Goal: Task Accomplishment & Management: Check status

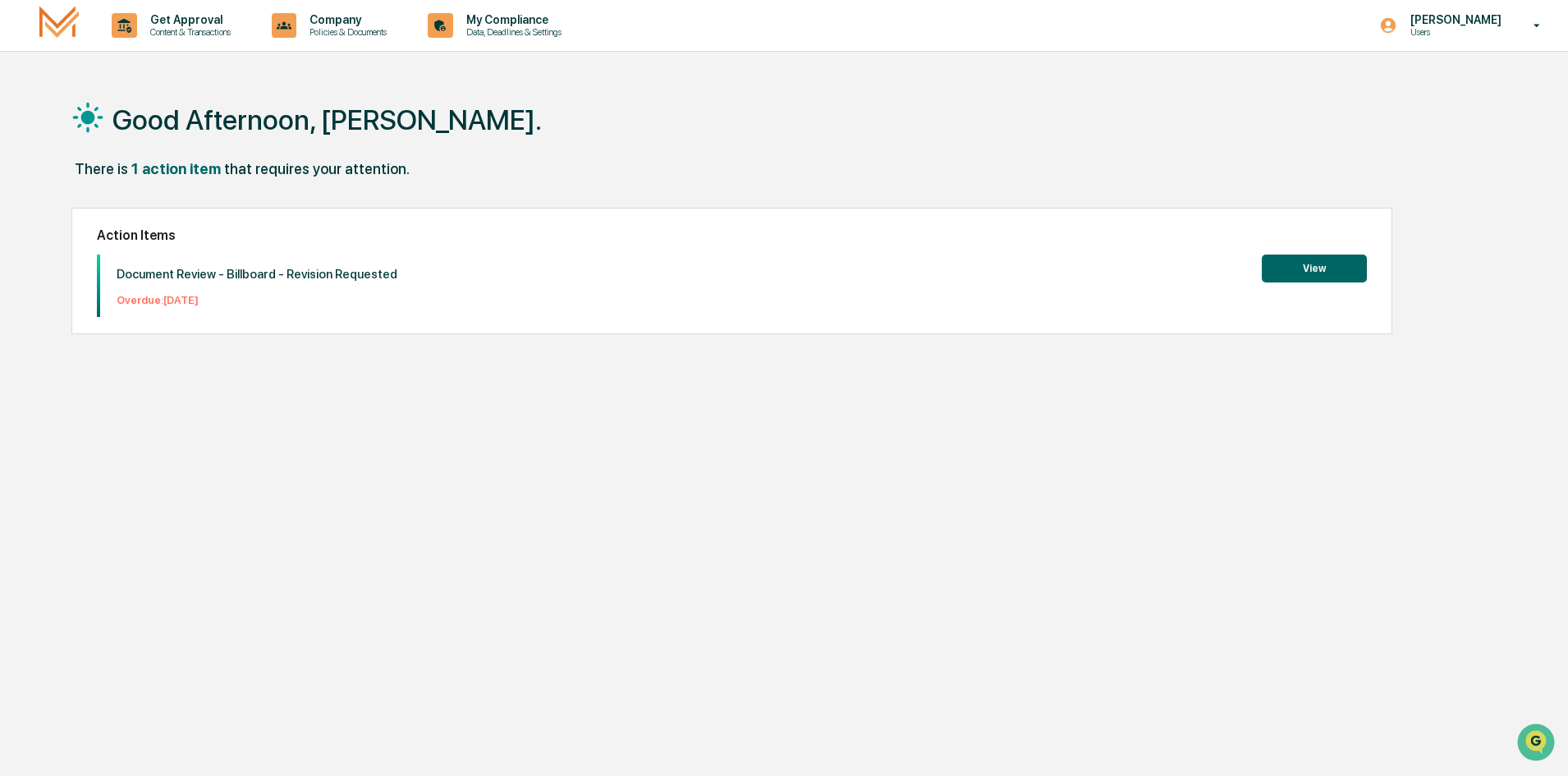
click at [1329, 274] on button "View" at bounding box center [1313, 268] width 105 height 28
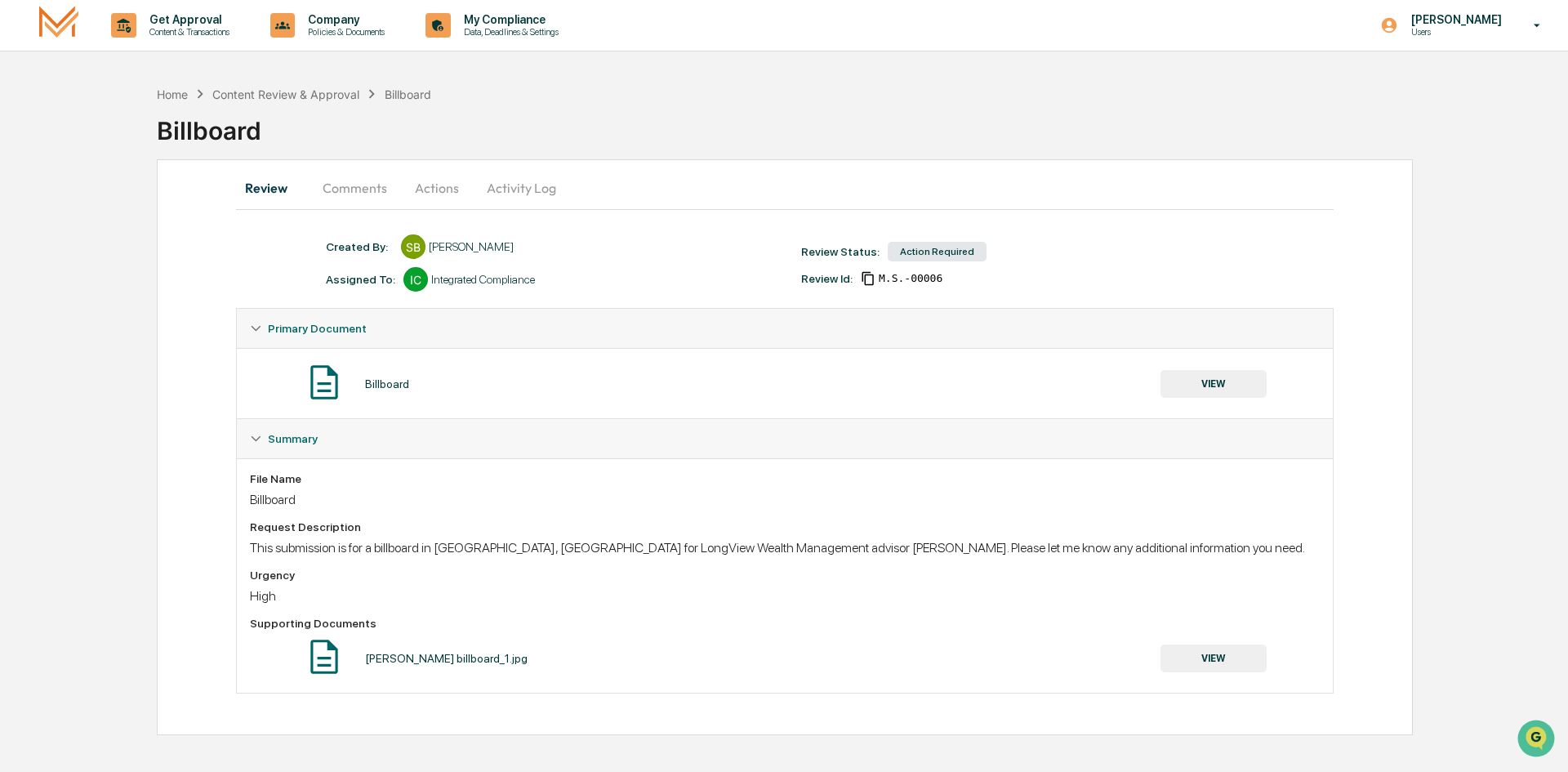
click at [330, 194] on button "Comments" at bounding box center [355, 187] width 91 height 39
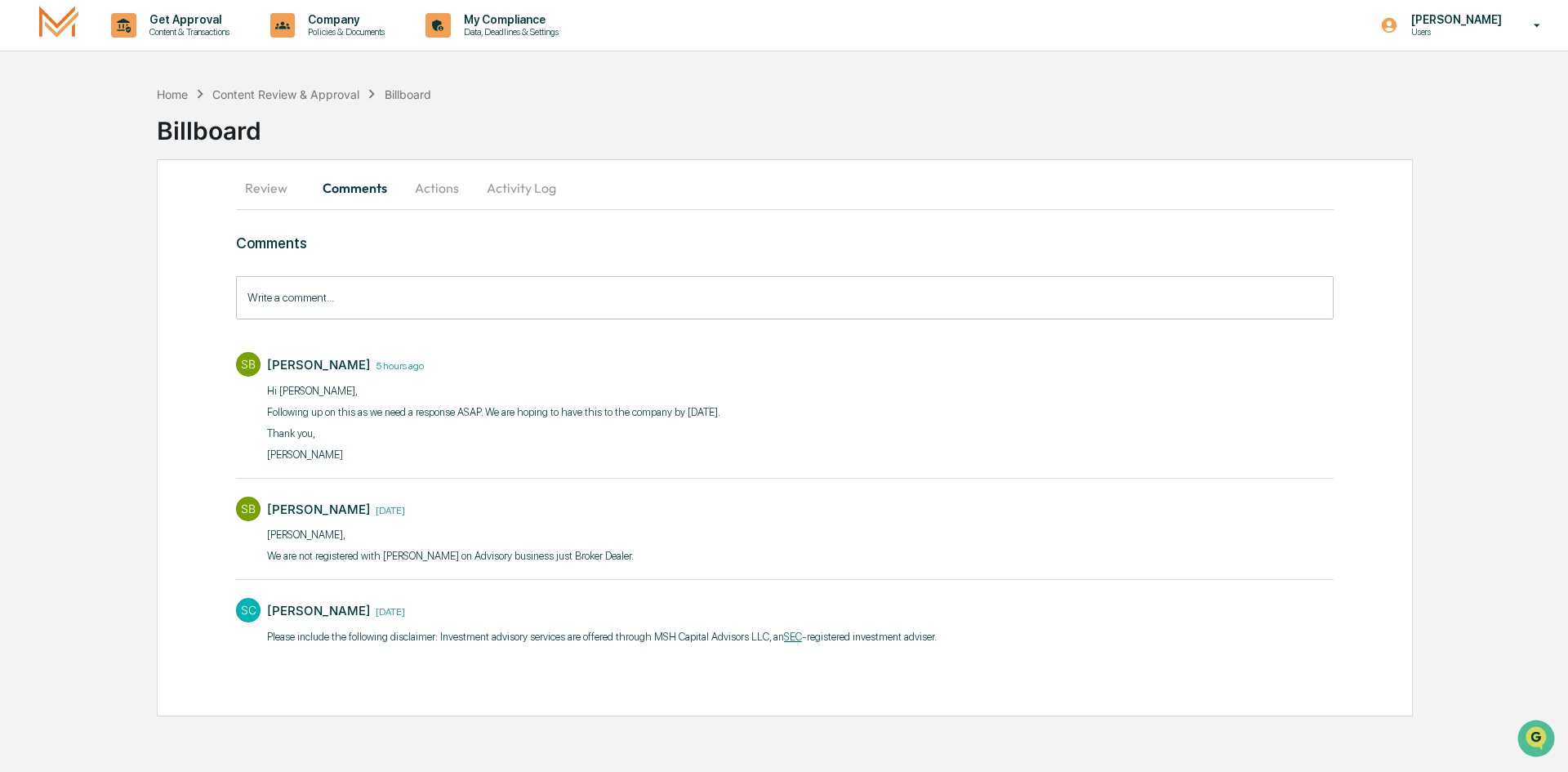
click at [431, 193] on button "Actions" at bounding box center [437, 187] width 74 height 39
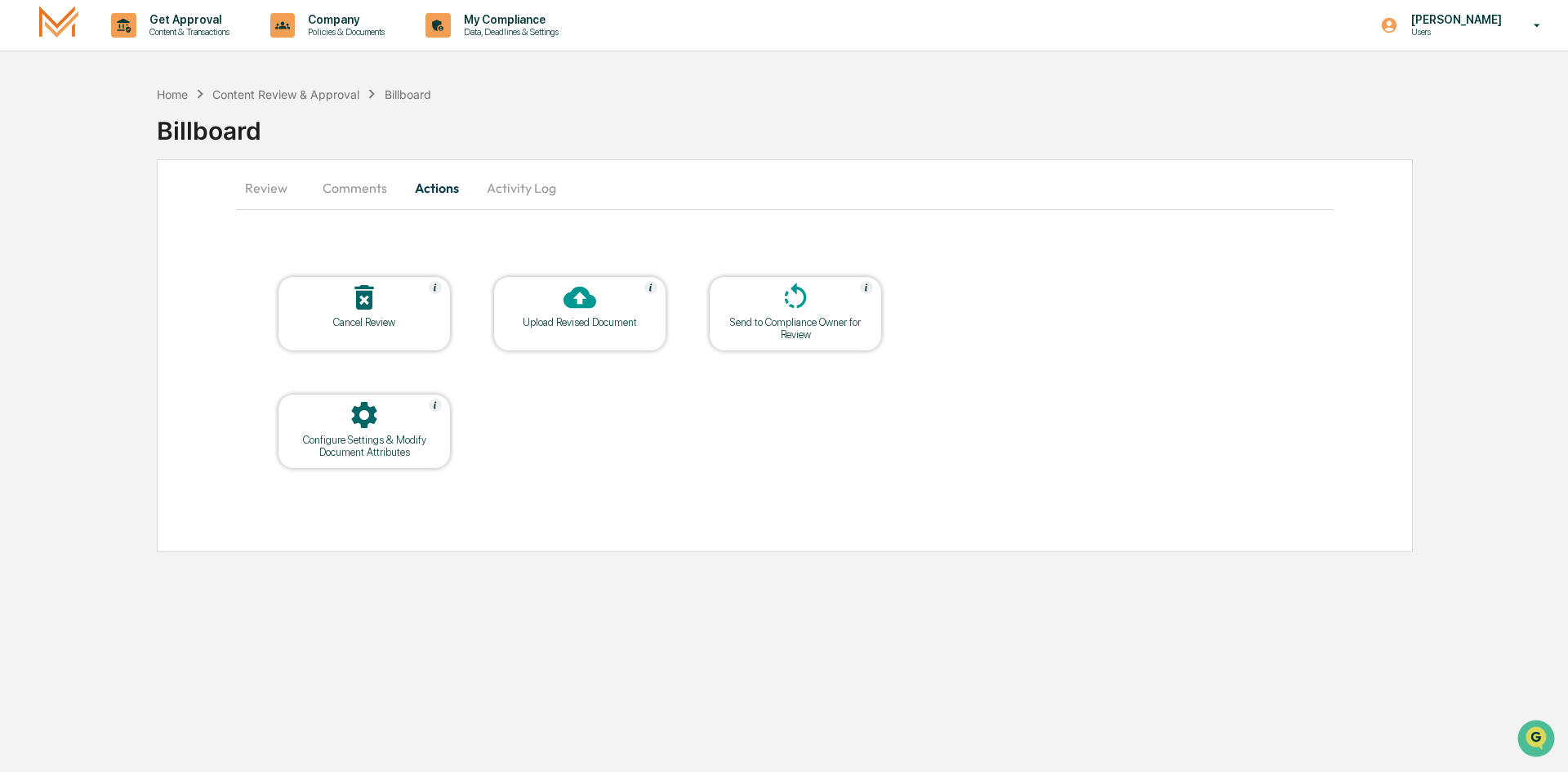
click at [828, 311] on div at bounding box center [795, 298] width 163 height 35
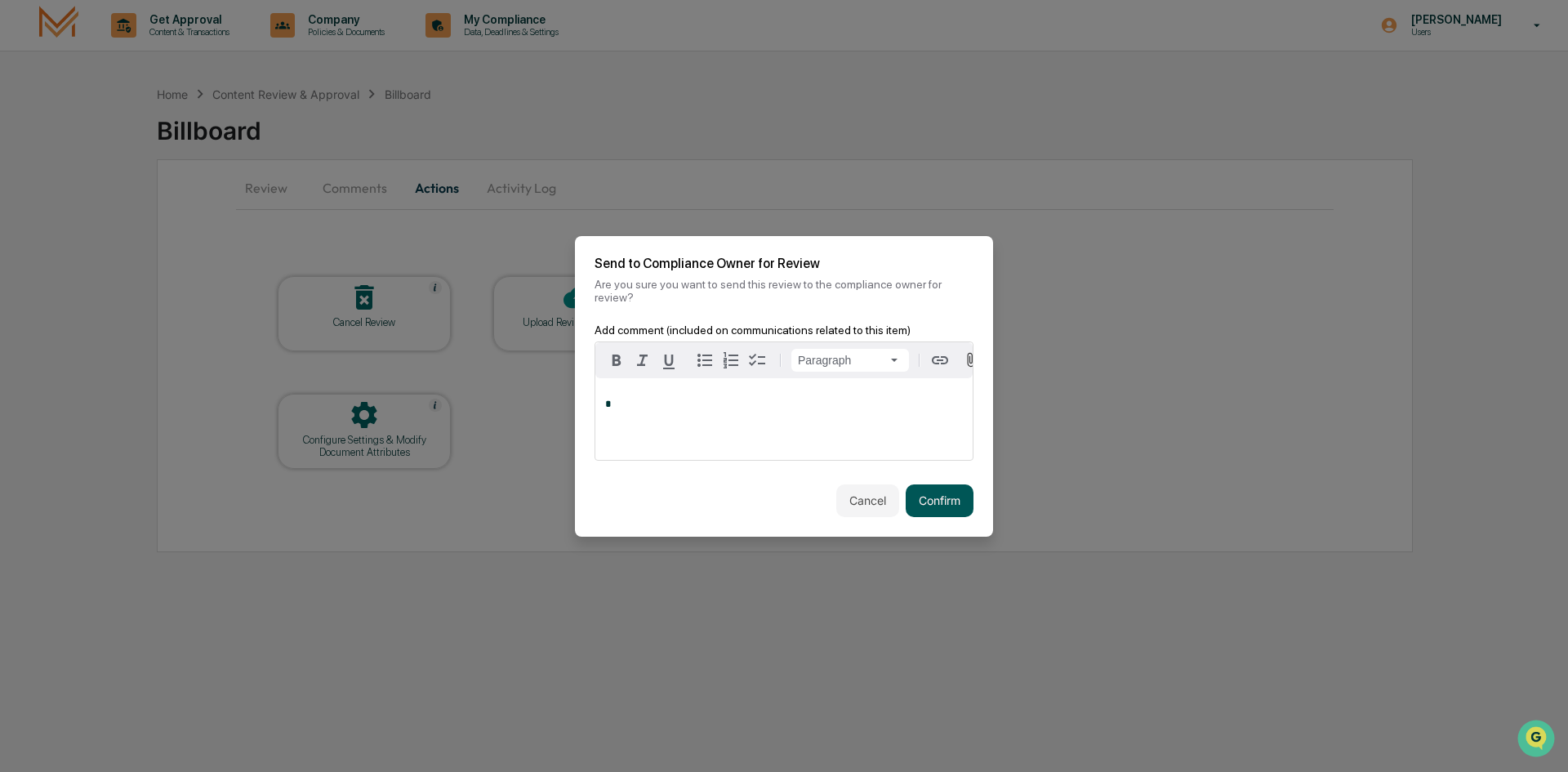
click at [937, 484] on button "Confirm" at bounding box center [939, 500] width 68 height 33
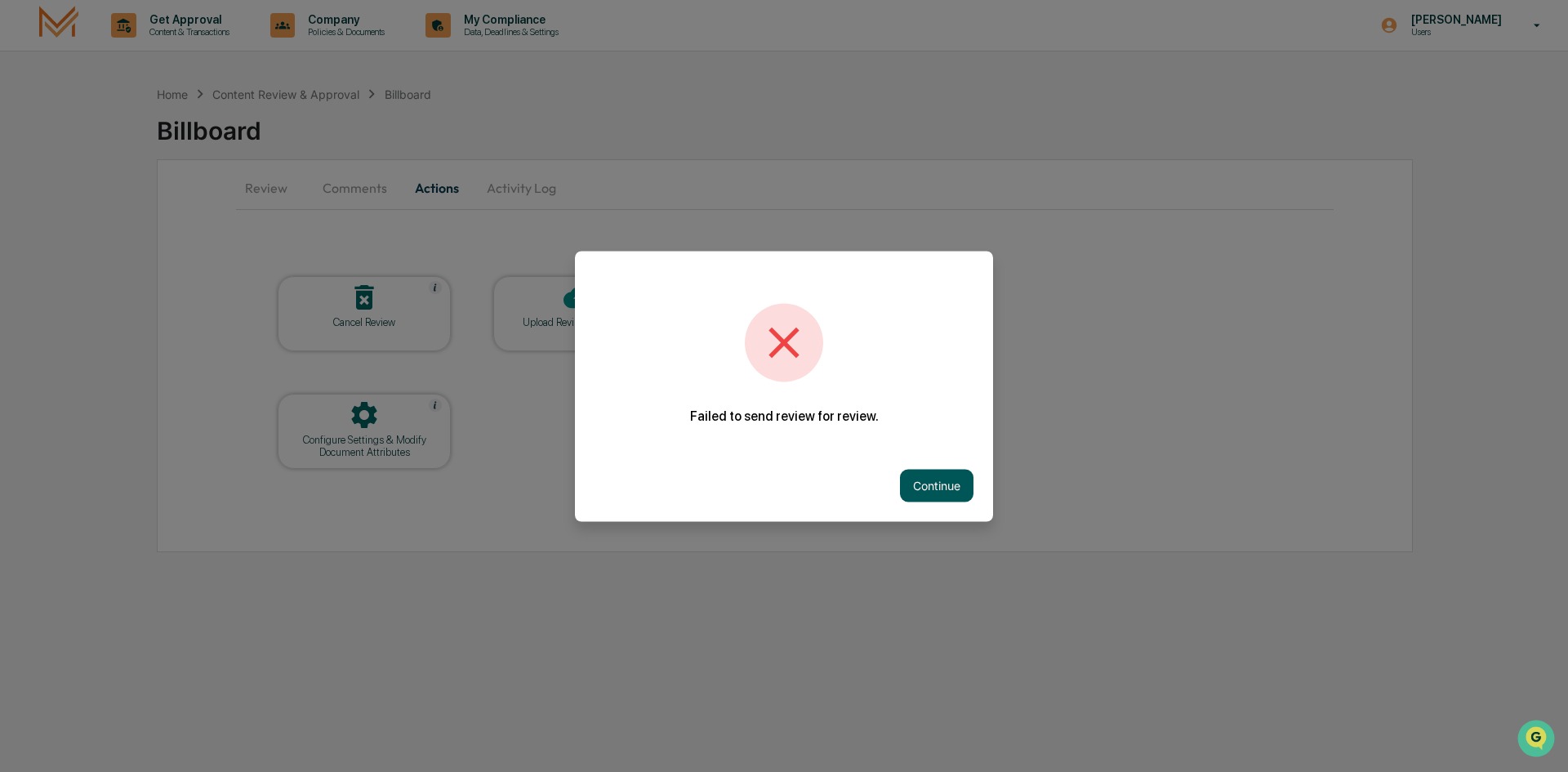
click at [935, 484] on button "Continue" at bounding box center [936, 485] width 74 height 33
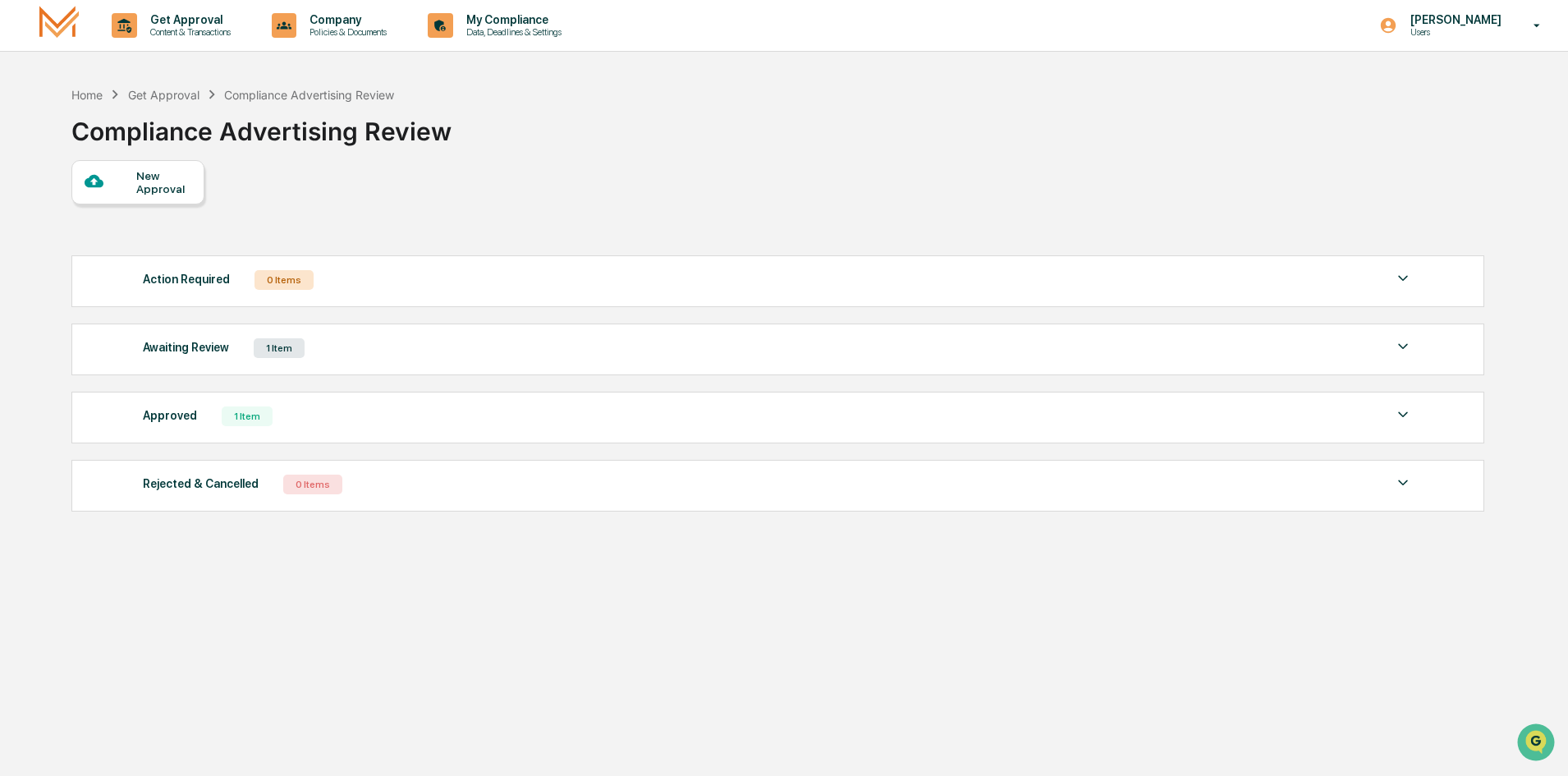
click at [308, 356] on div "Awaiting Review 1 Item" at bounding box center [777, 348] width 1270 height 23
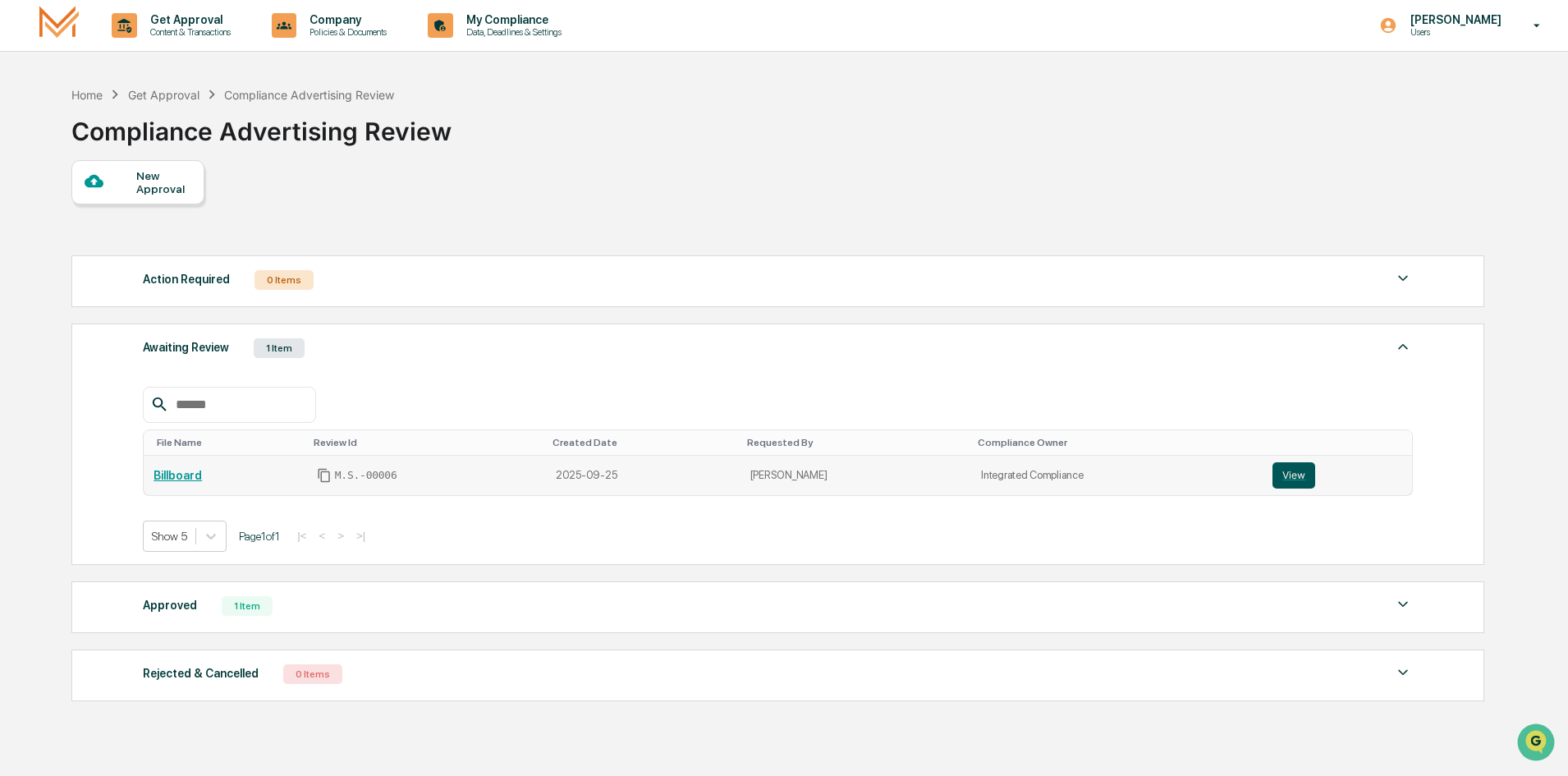
click at [1285, 485] on button "View" at bounding box center [1293, 475] width 43 height 26
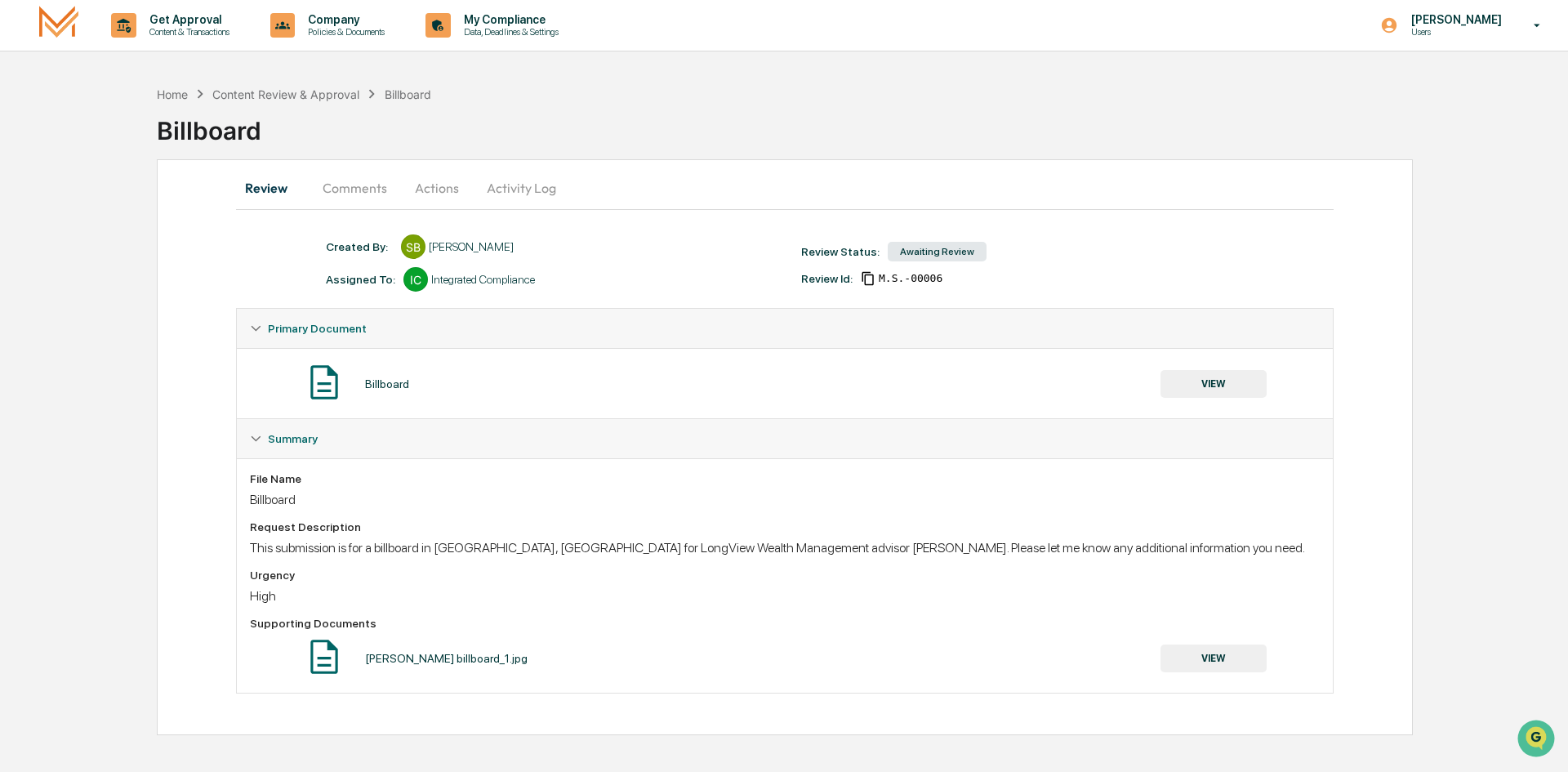
click at [347, 202] on button "Comments" at bounding box center [355, 187] width 91 height 39
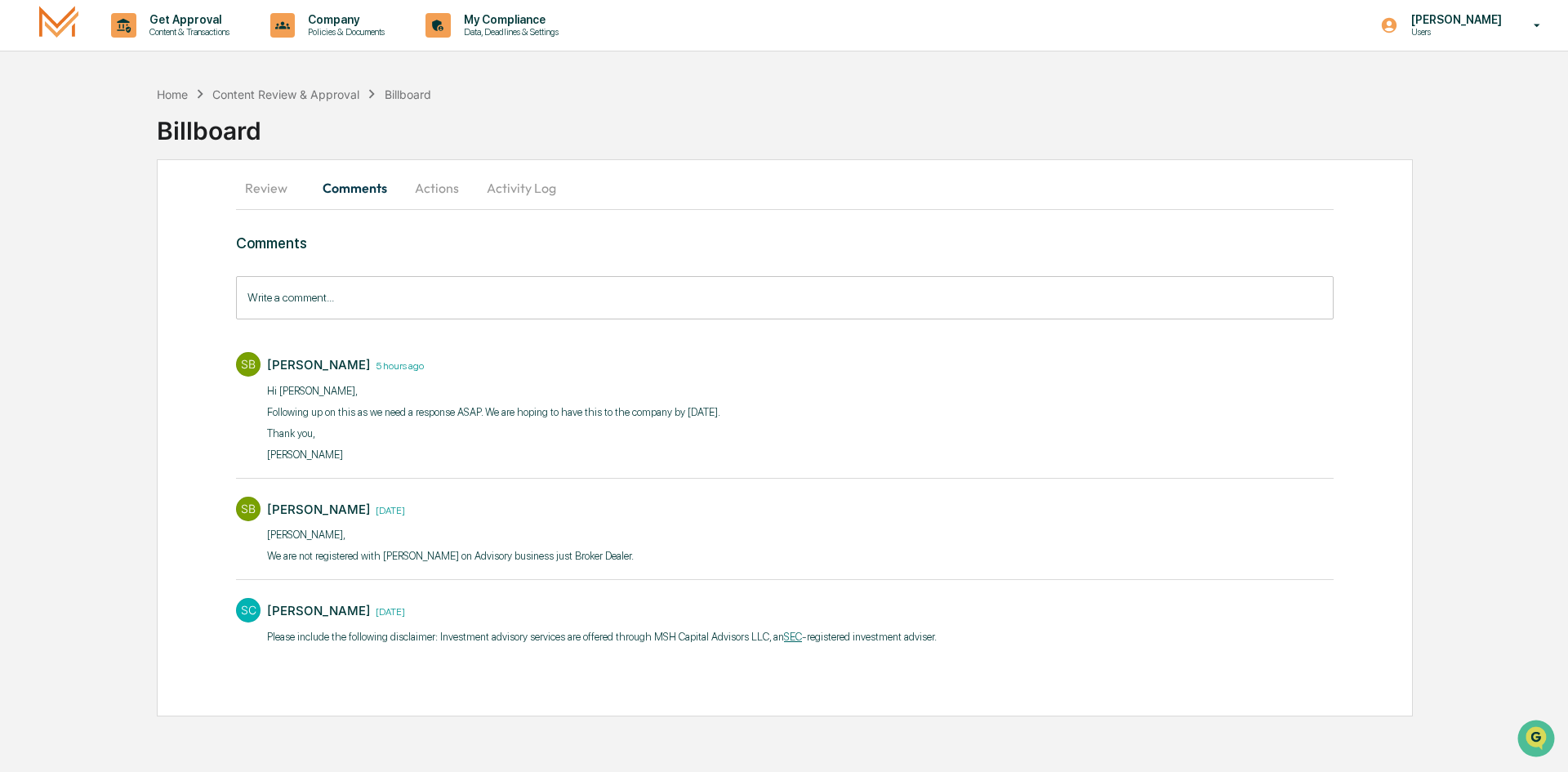
click at [436, 192] on button "Actions" at bounding box center [437, 187] width 74 height 39
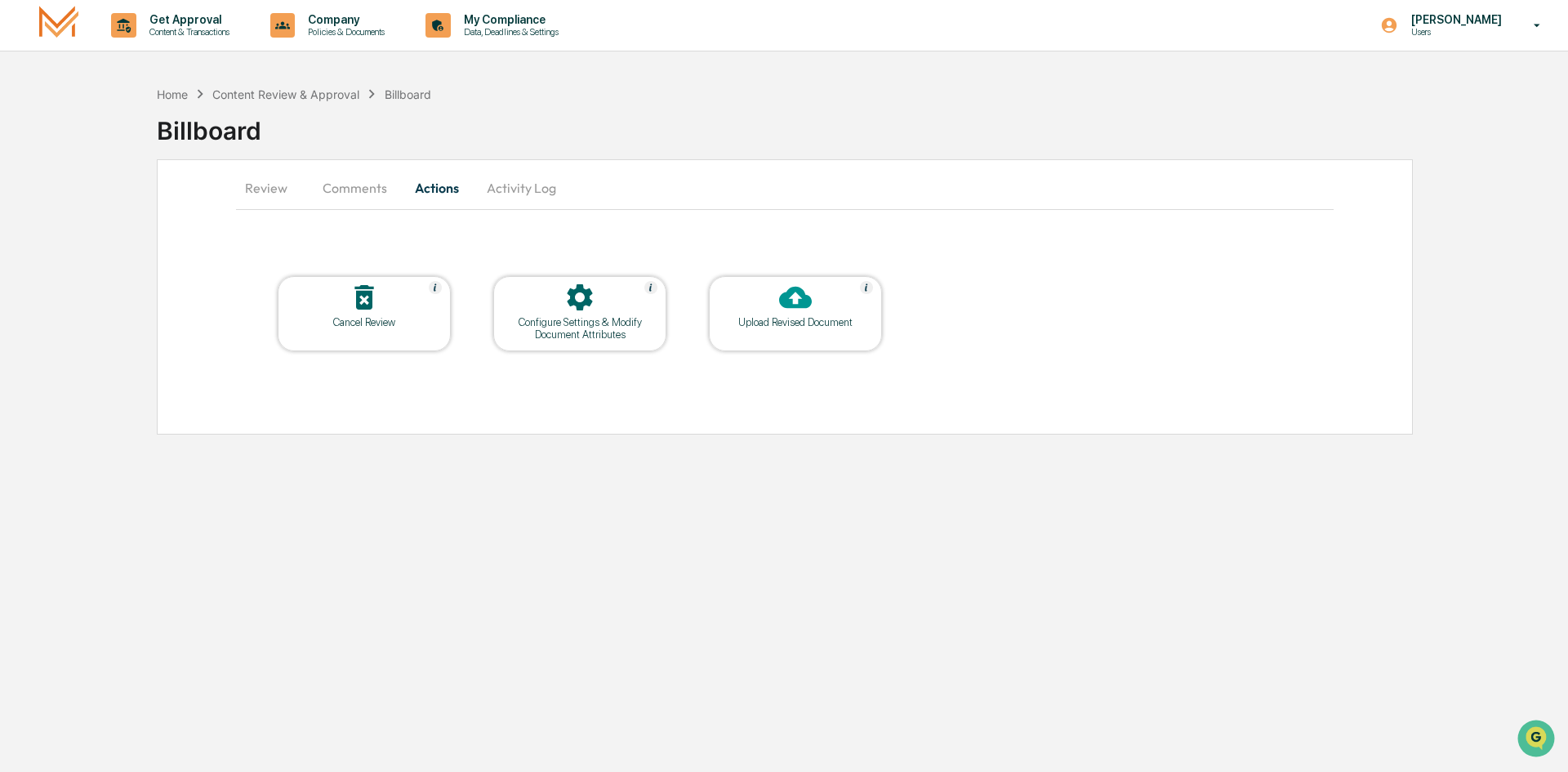
click at [531, 183] on button "Activity Log" at bounding box center [521, 187] width 95 height 39
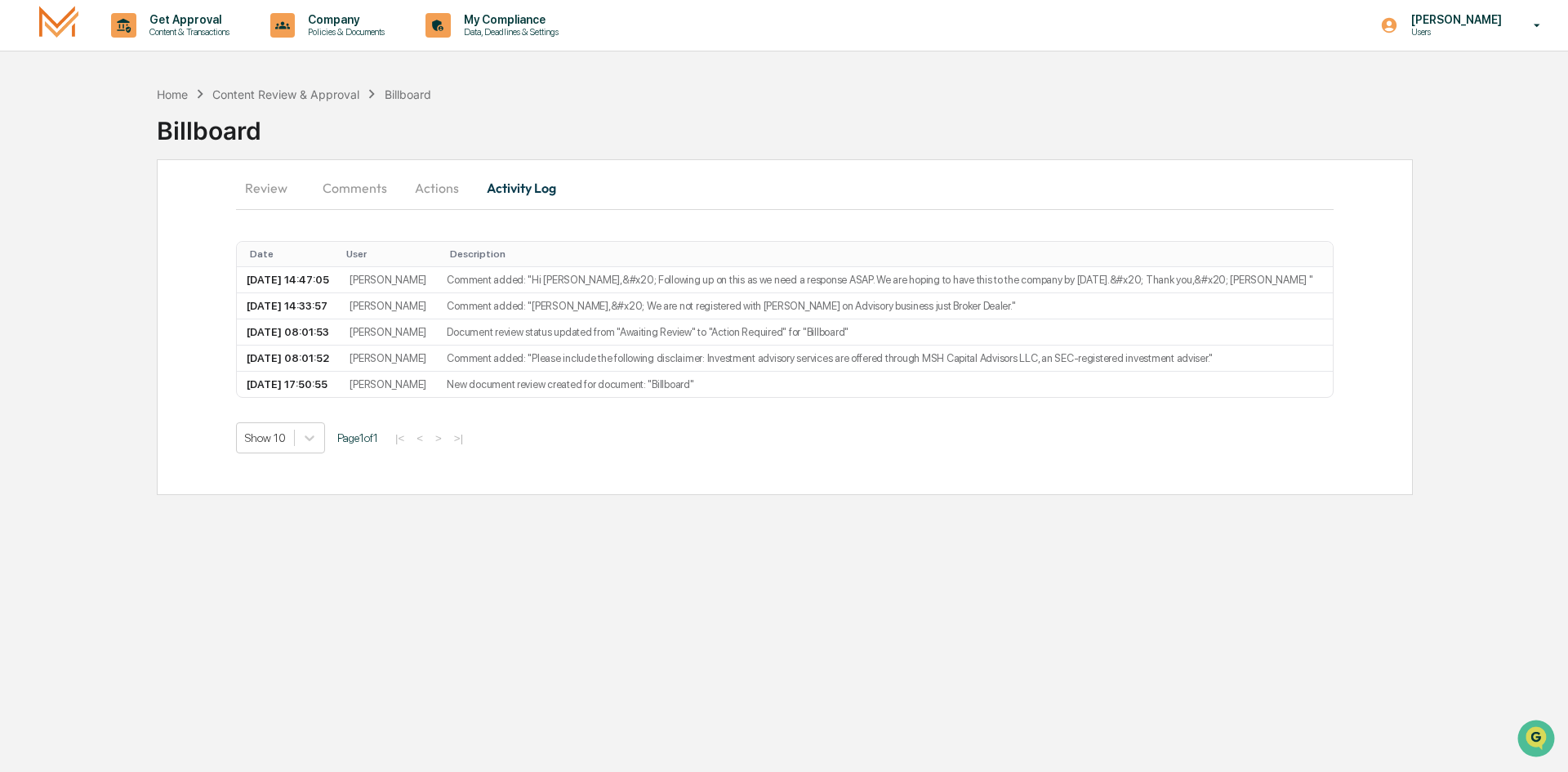
click at [279, 180] on button "Review" at bounding box center [272, 187] width 74 height 39
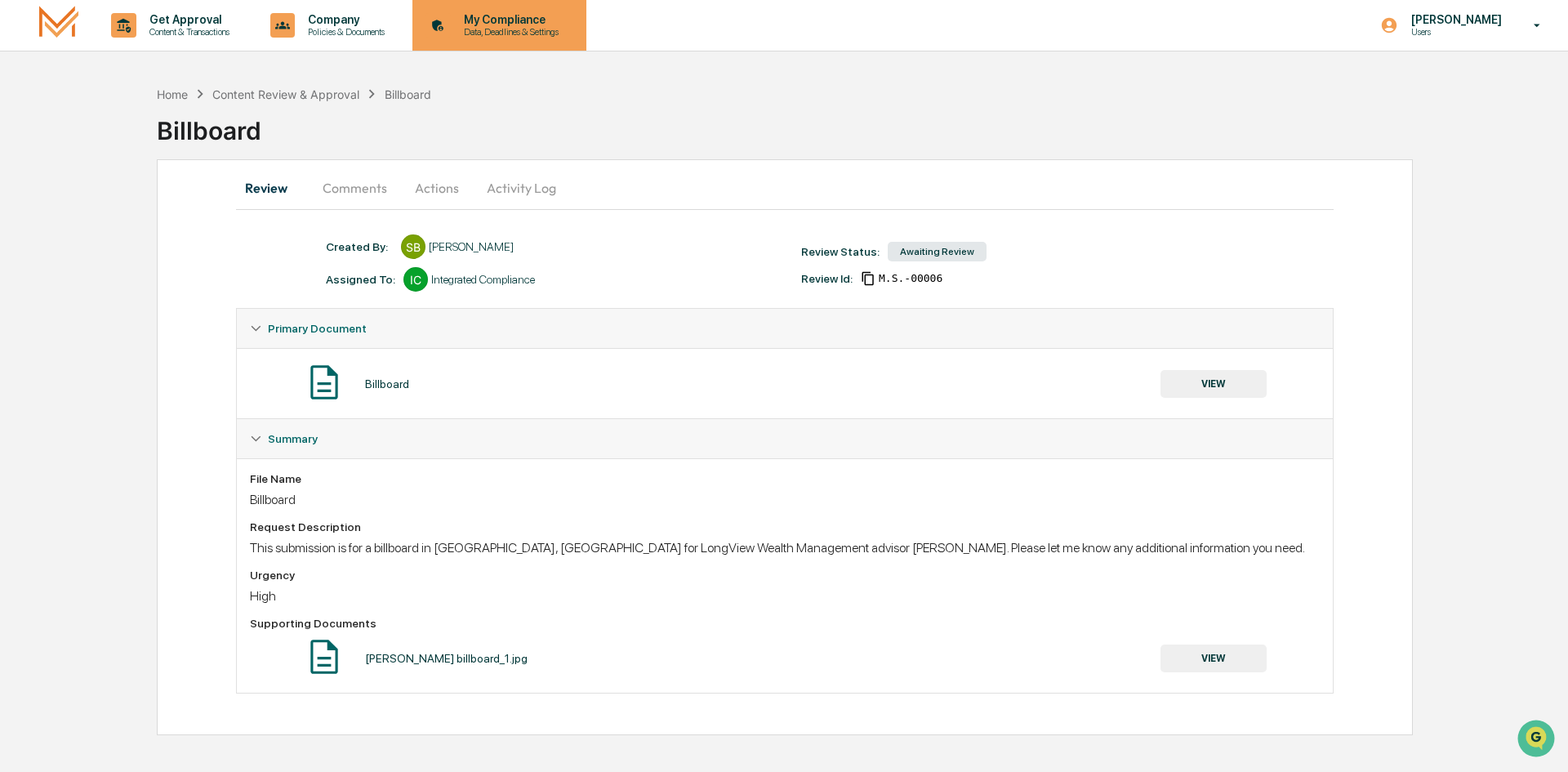
click at [488, 45] on div "My Compliance Data, Deadlines & Settings" at bounding box center [498, 25] width 158 height 51
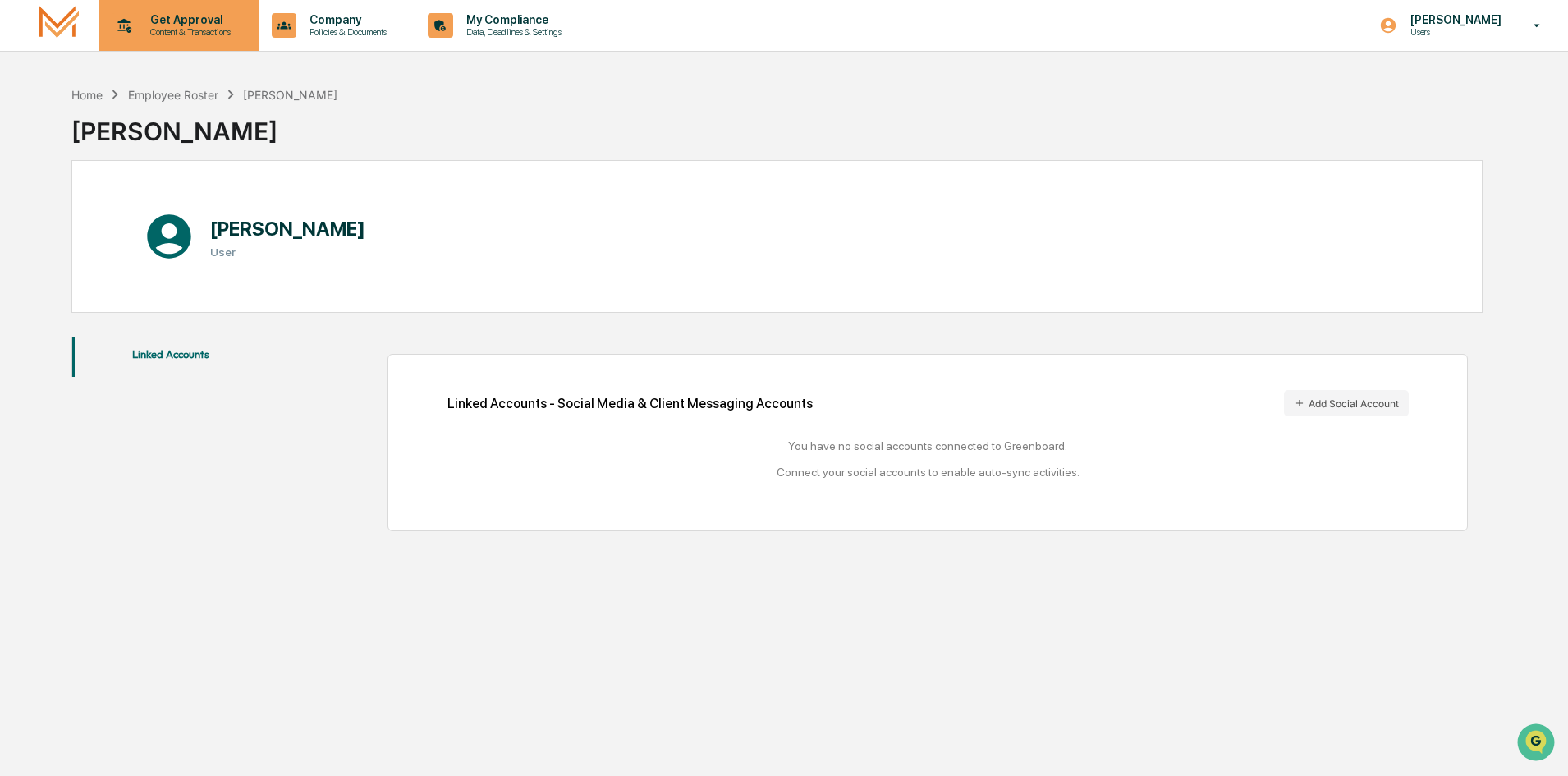
click at [185, 23] on p "Get Approval" at bounding box center [188, 19] width 102 height 13
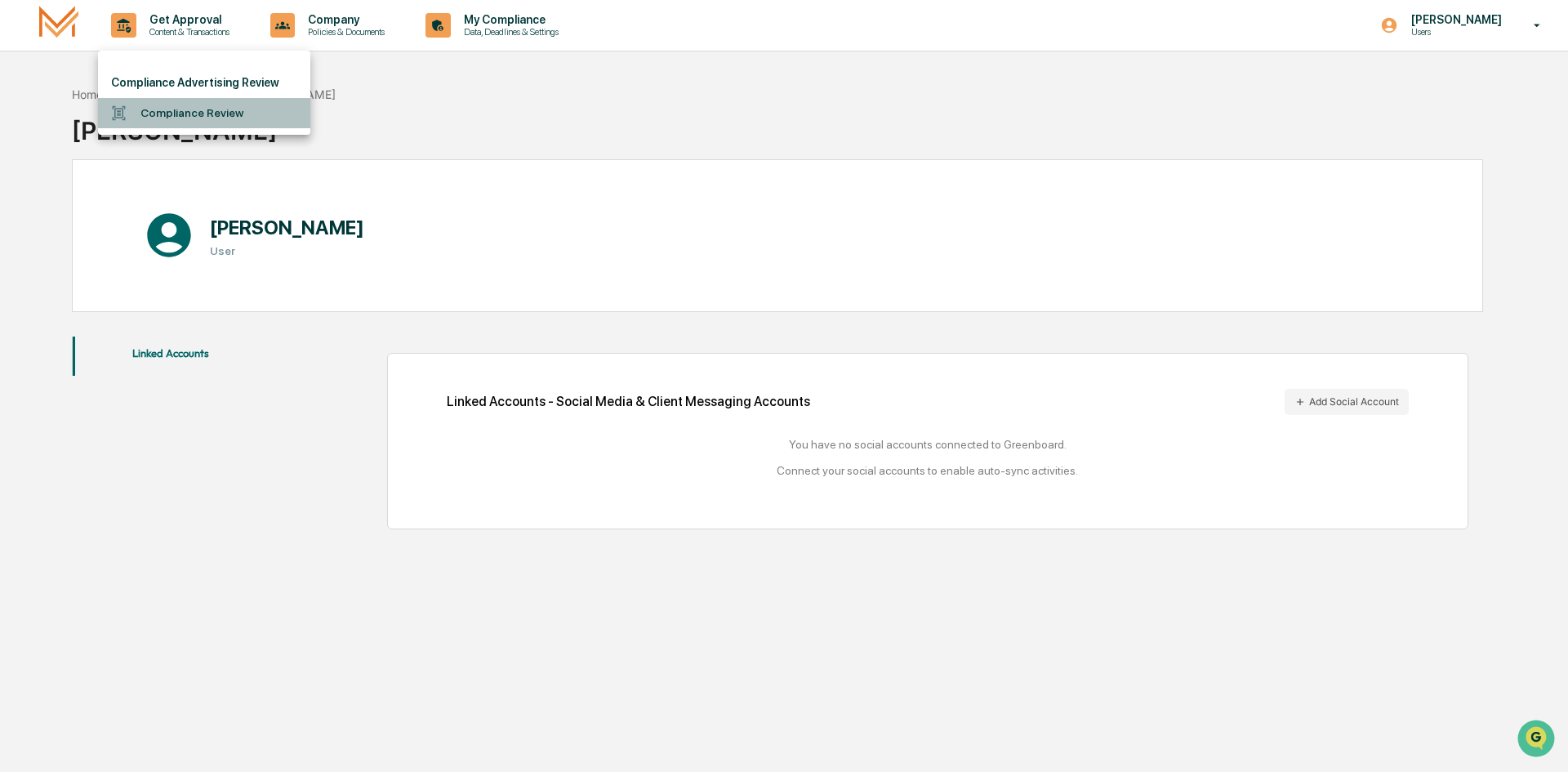
click at [185, 116] on li "Compliance Review" at bounding box center [204, 113] width 212 height 30
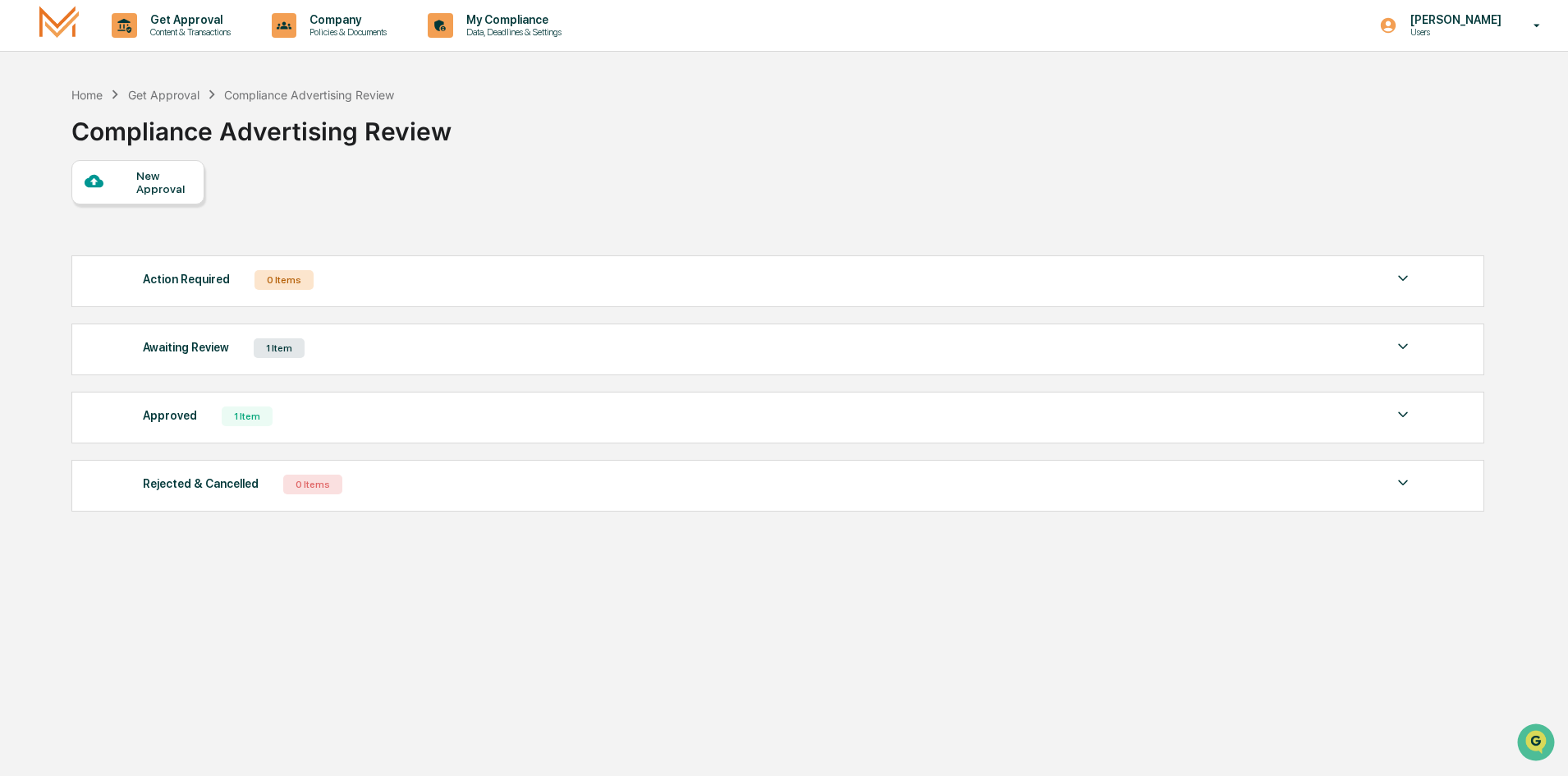
click at [211, 418] on div "Approved 1 Item" at bounding box center [777, 415] width 1270 height 23
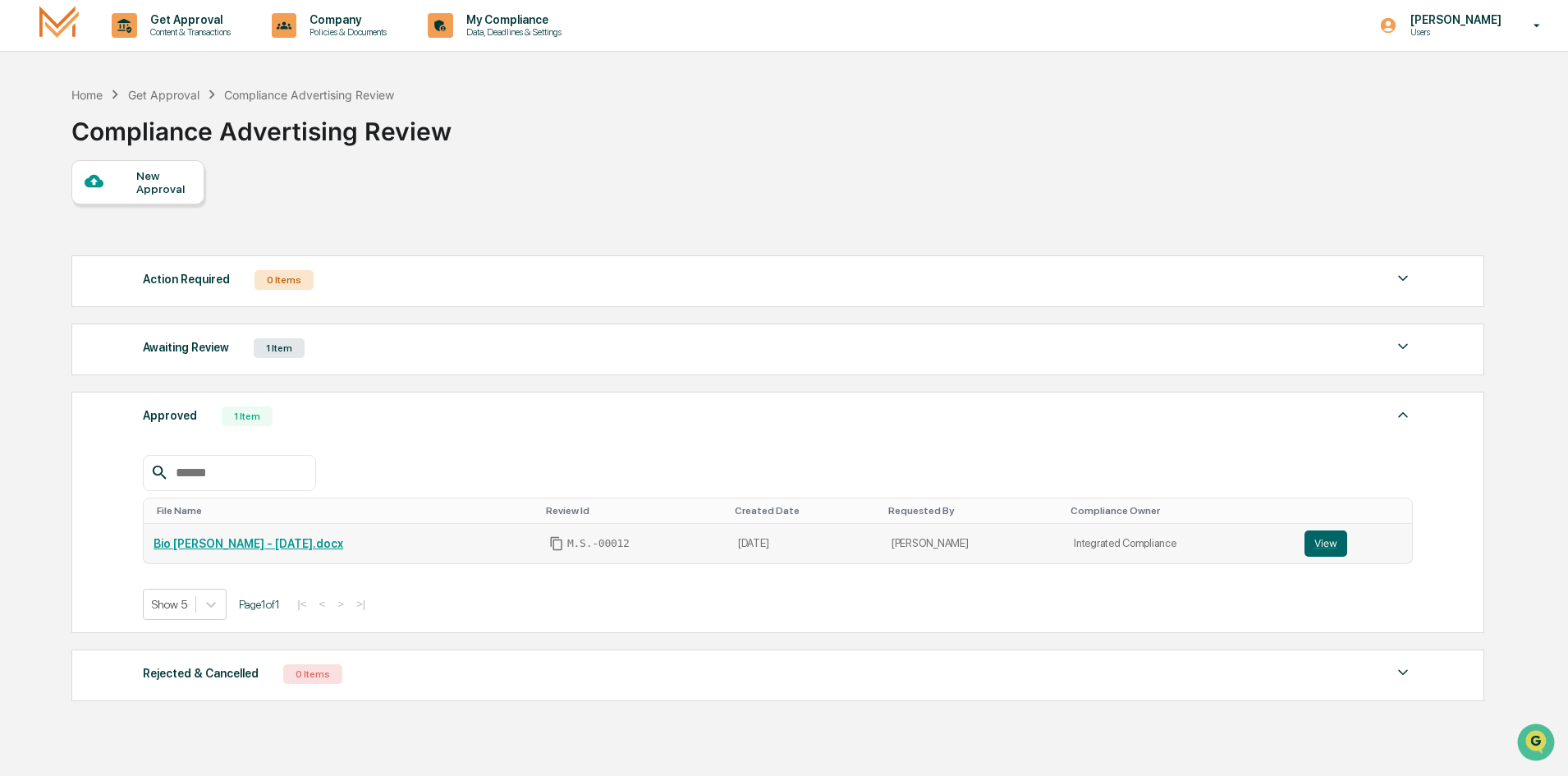
click at [264, 542] on link "Bio [PERSON_NAME] - [DATE].docx" at bounding box center [248, 543] width 190 height 13
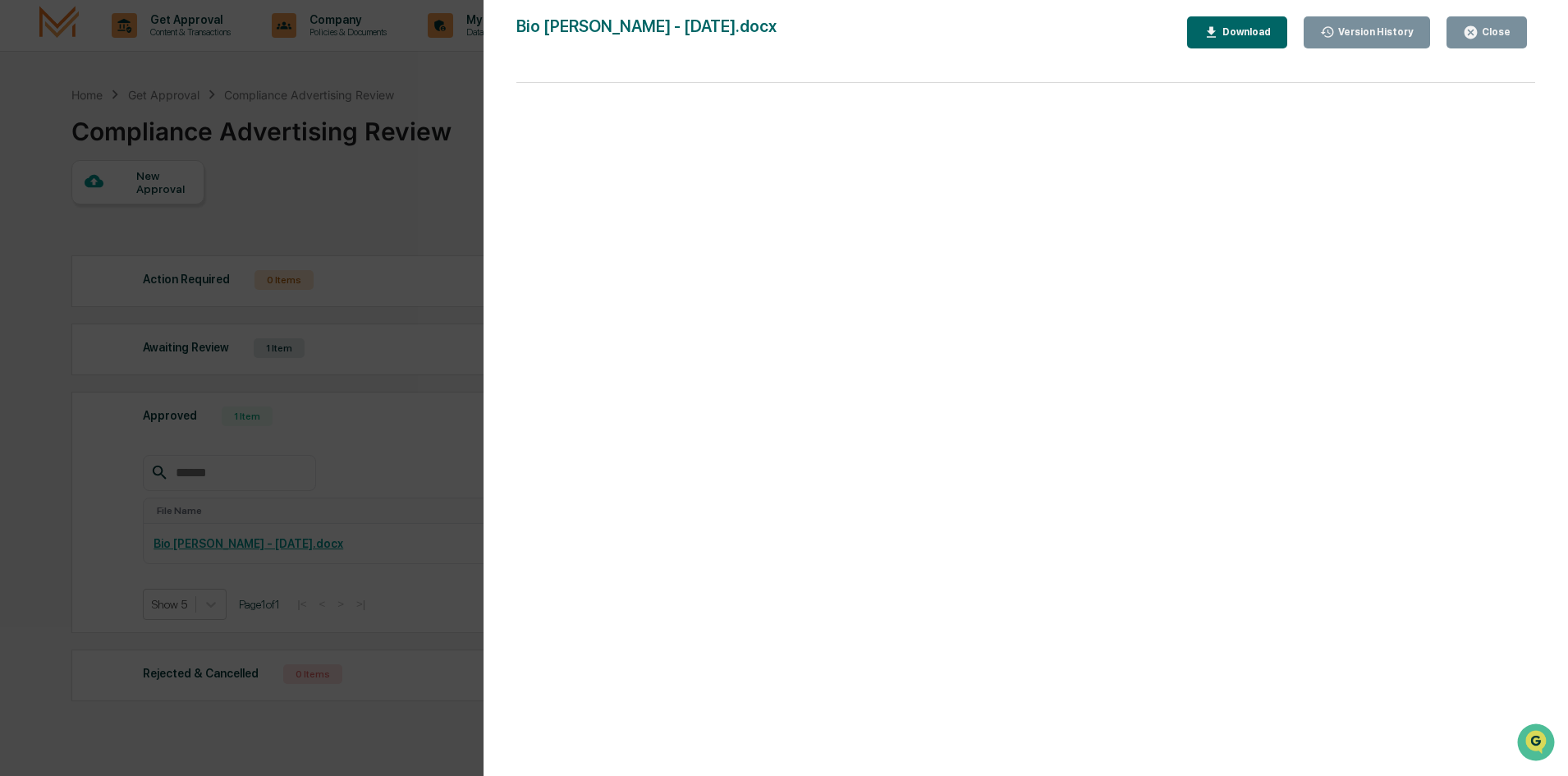
click at [1253, 32] on div "Download" at bounding box center [1244, 32] width 52 height 12
